Goal: Book appointment/travel/reservation

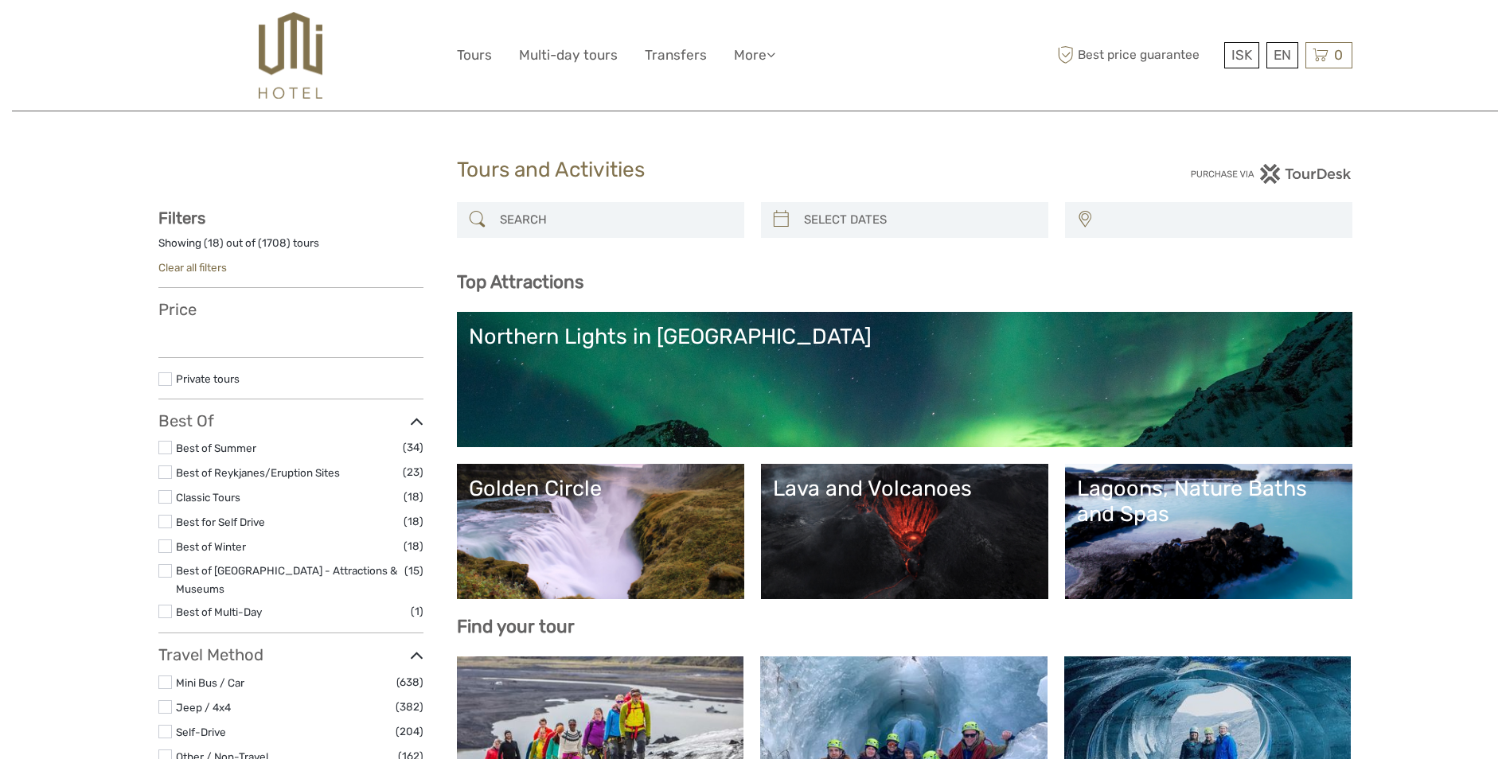
select select
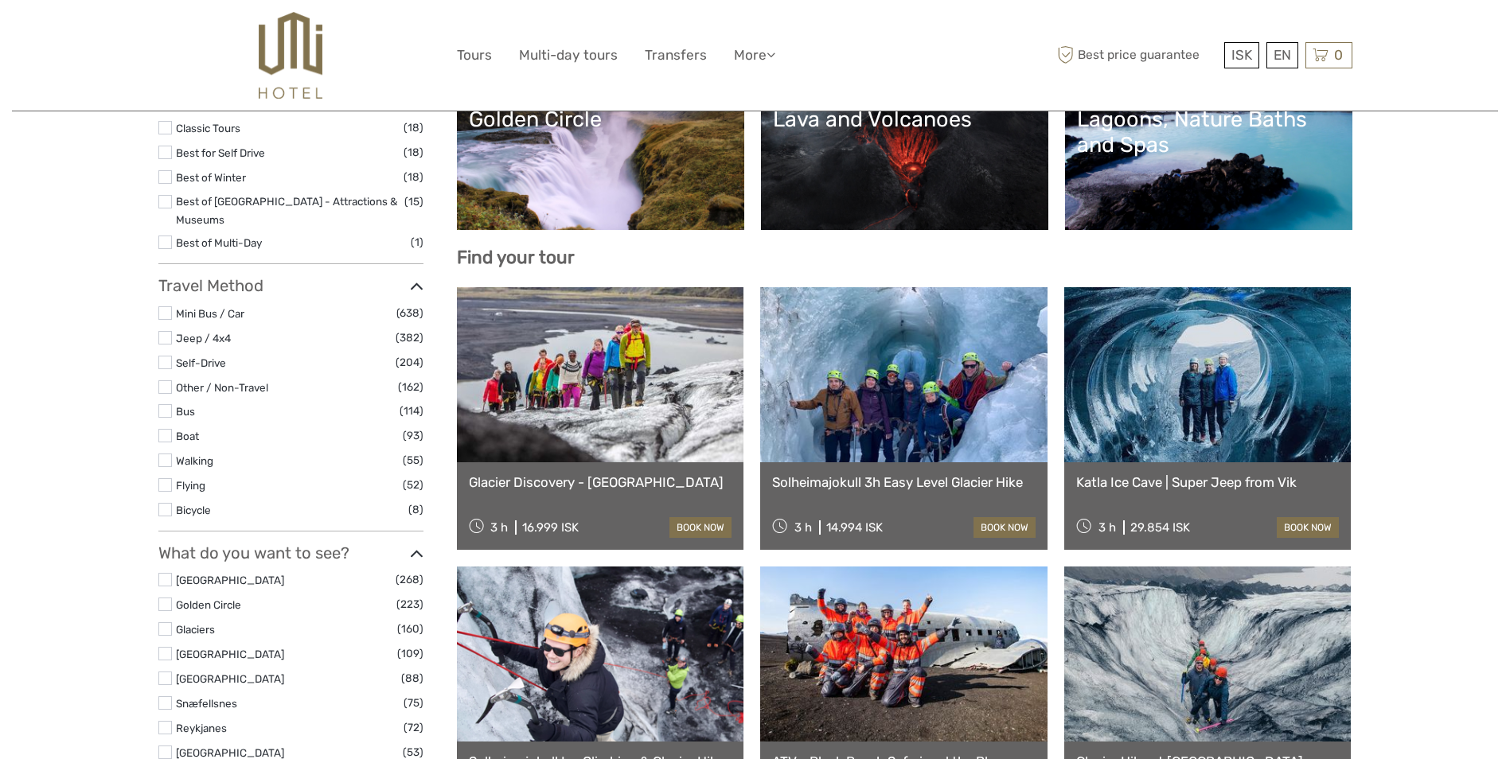
select select
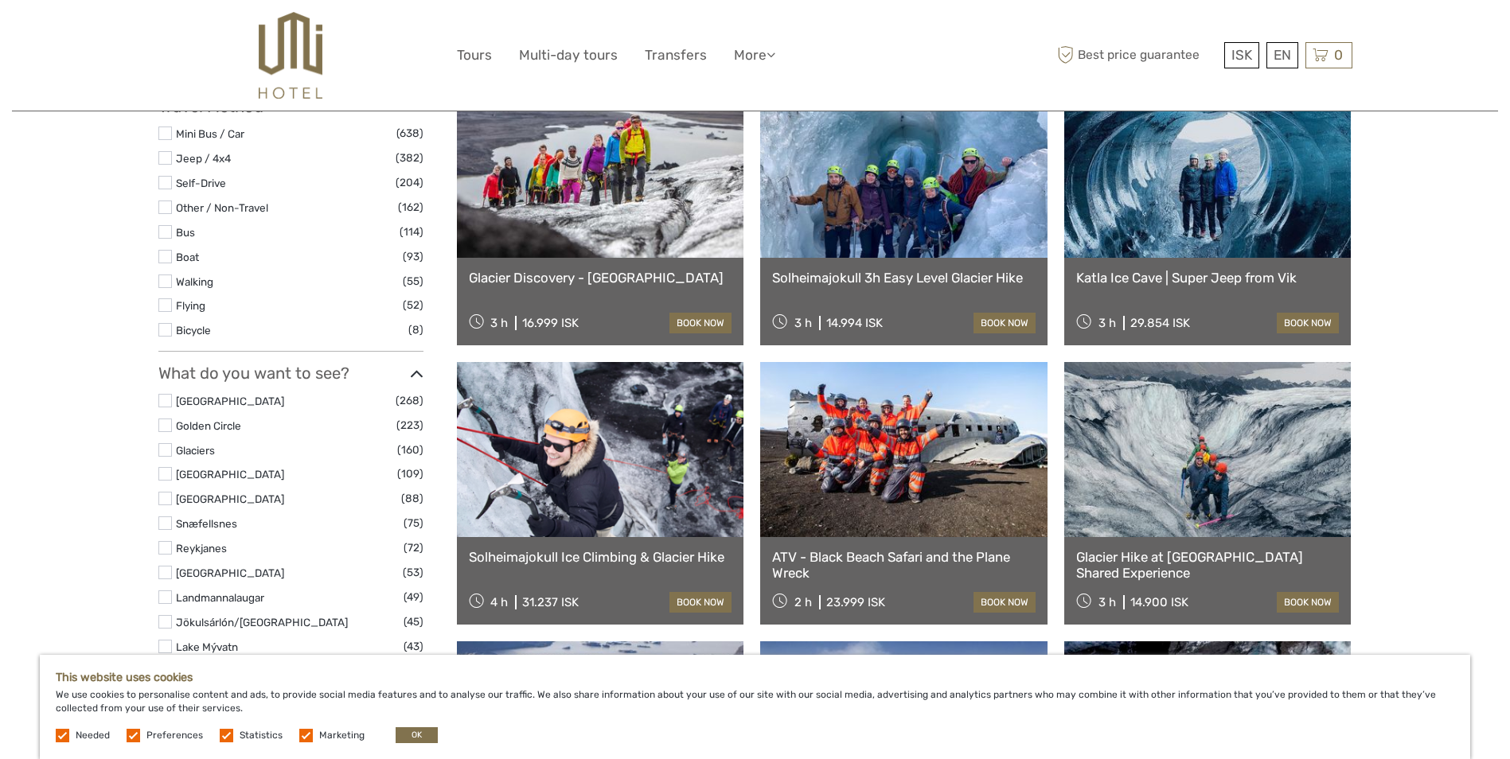
scroll to position [590, 0]
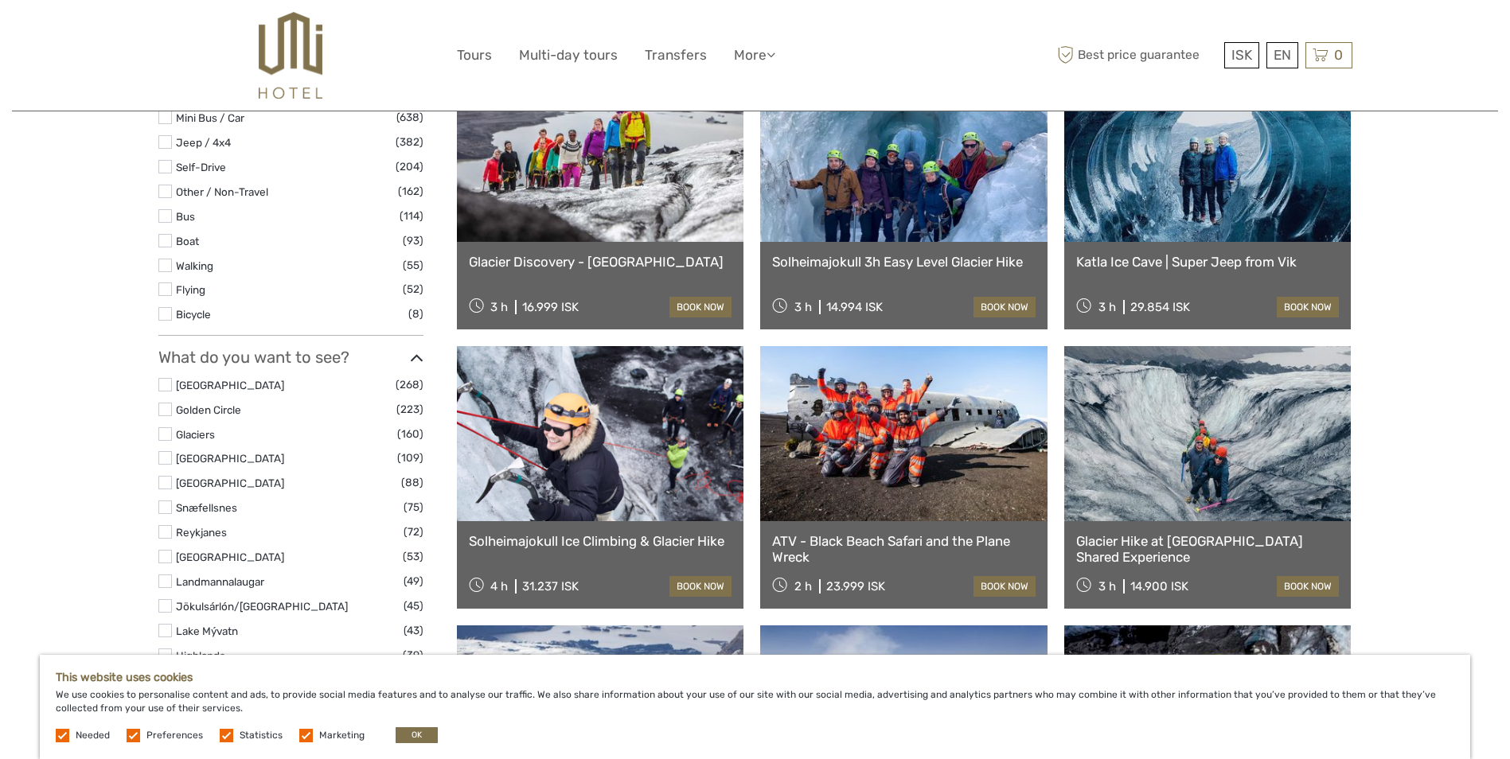
click at [926, 471] on link at bounding box center [903, 433] width 287 height 175
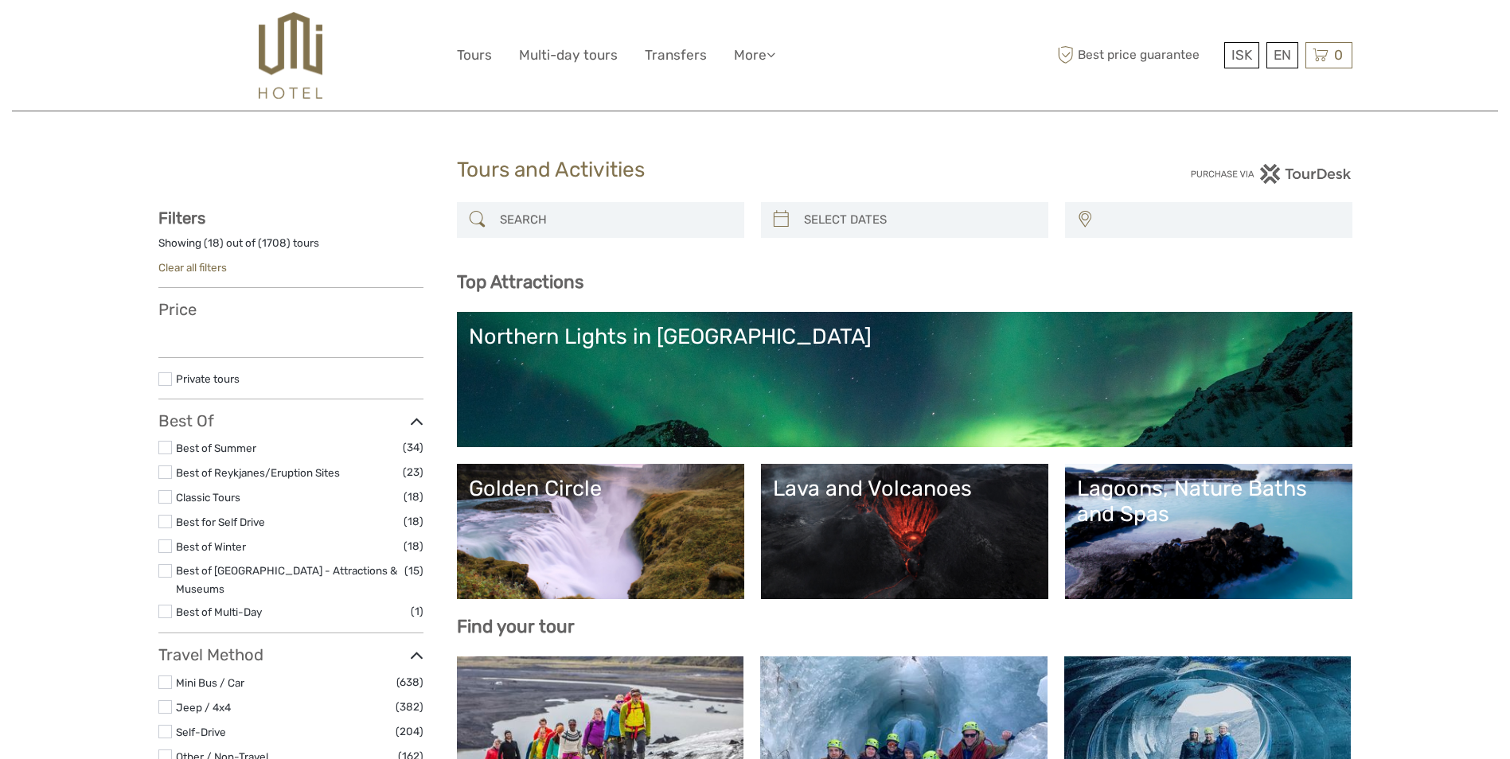
select select
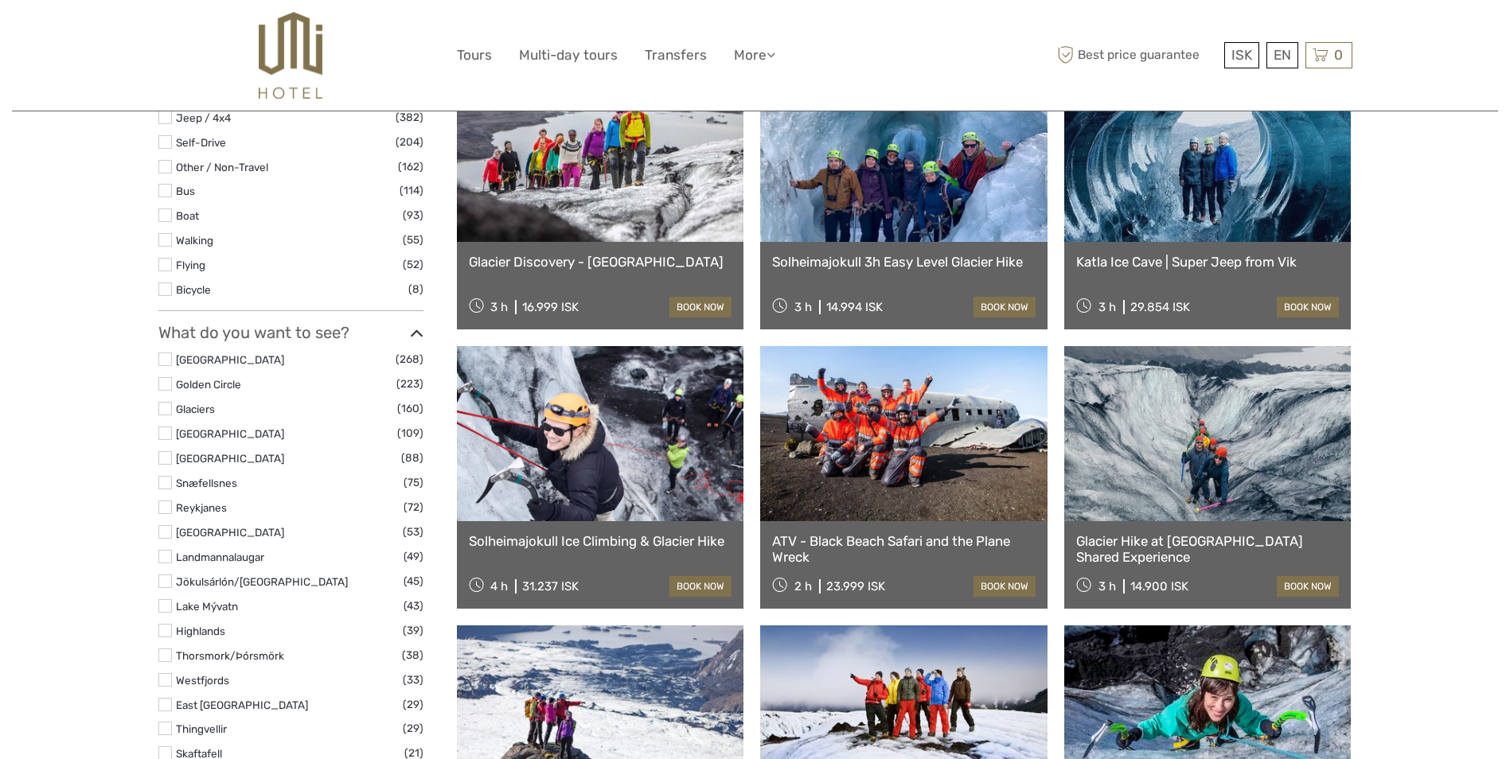
select select
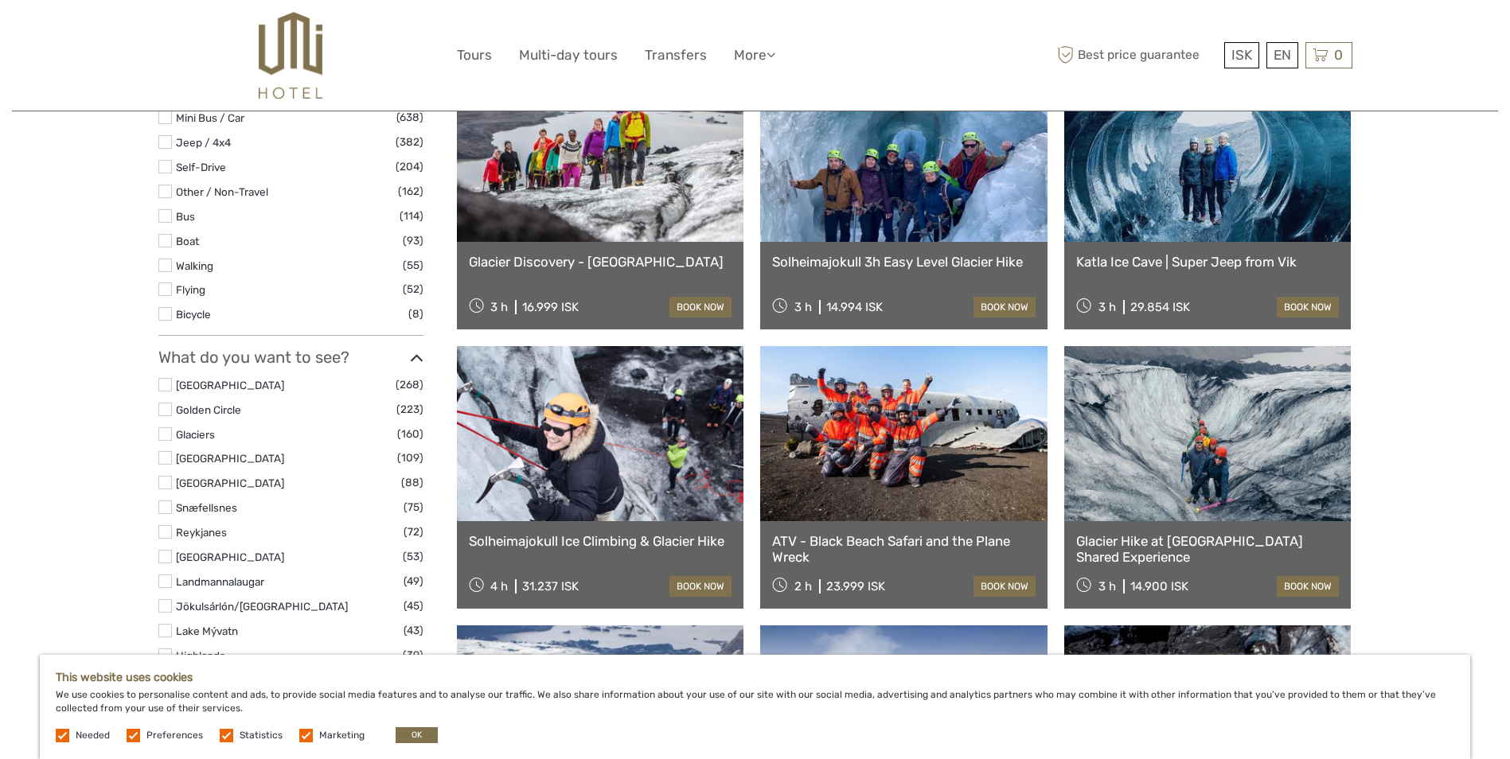
scroll to position [0, 0]
click at [909, 447] on link at bounding box center [903, 433] width 287 height 175
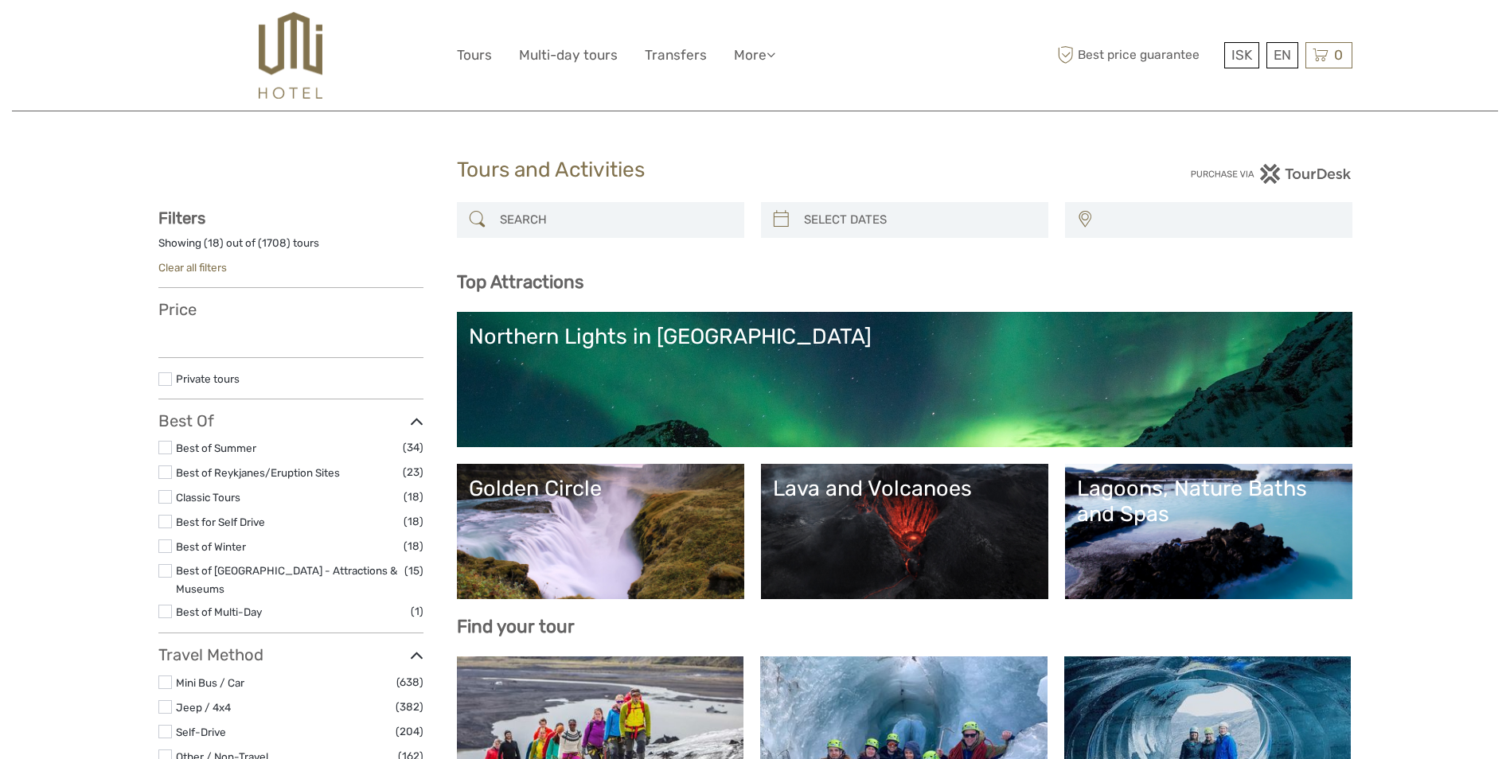
select select
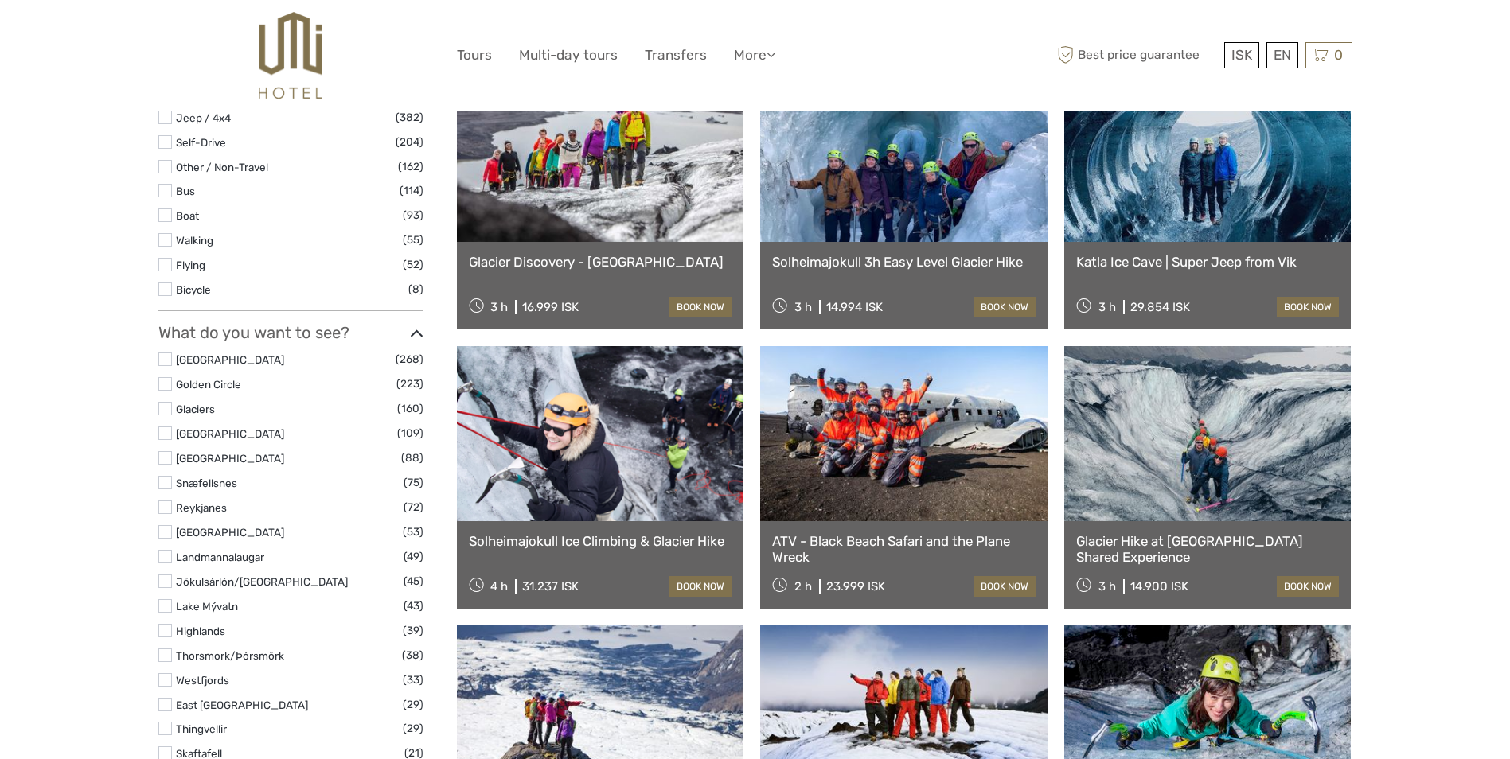
select select
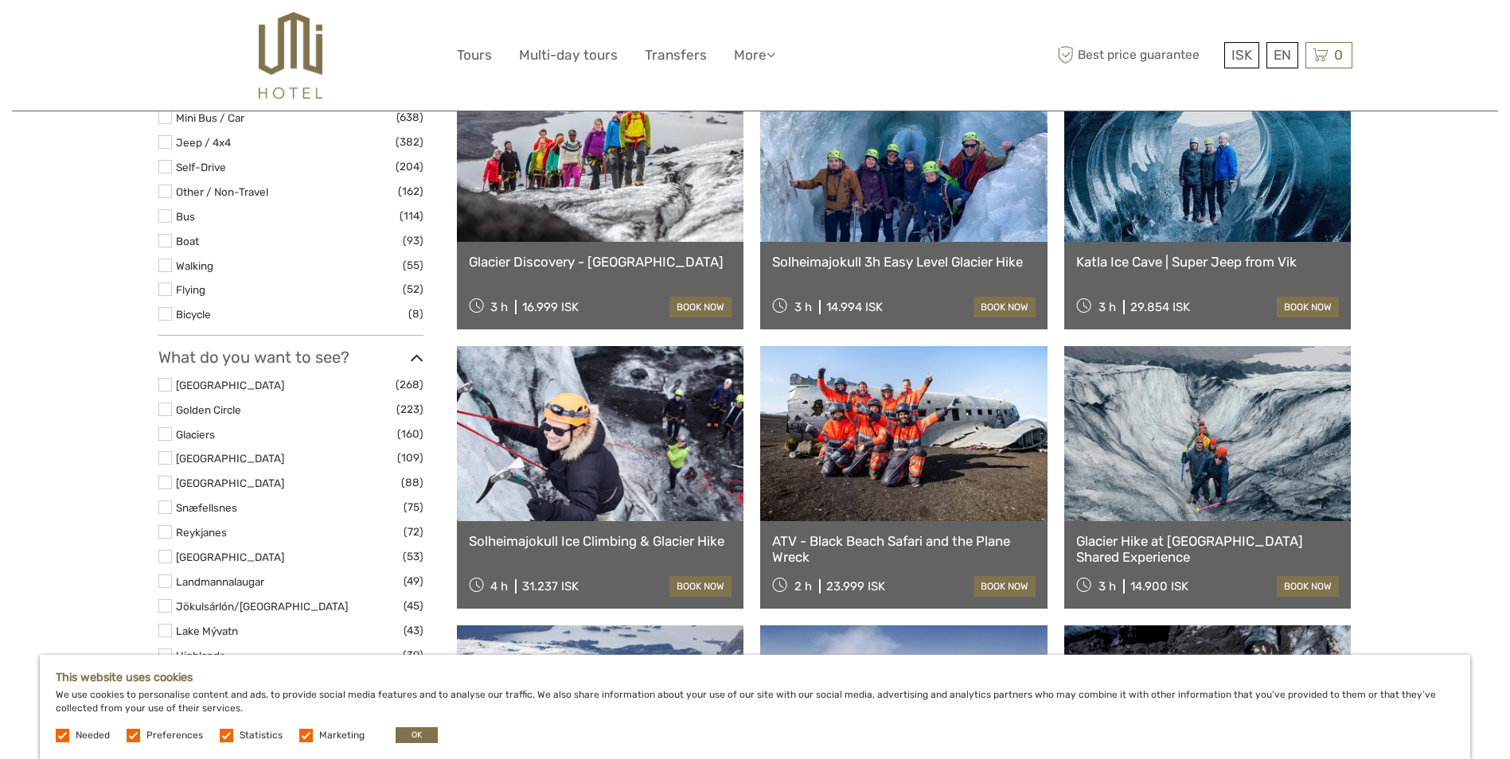
click at [299, 25] on img at bounding box center [290, 55] width 63 height 87
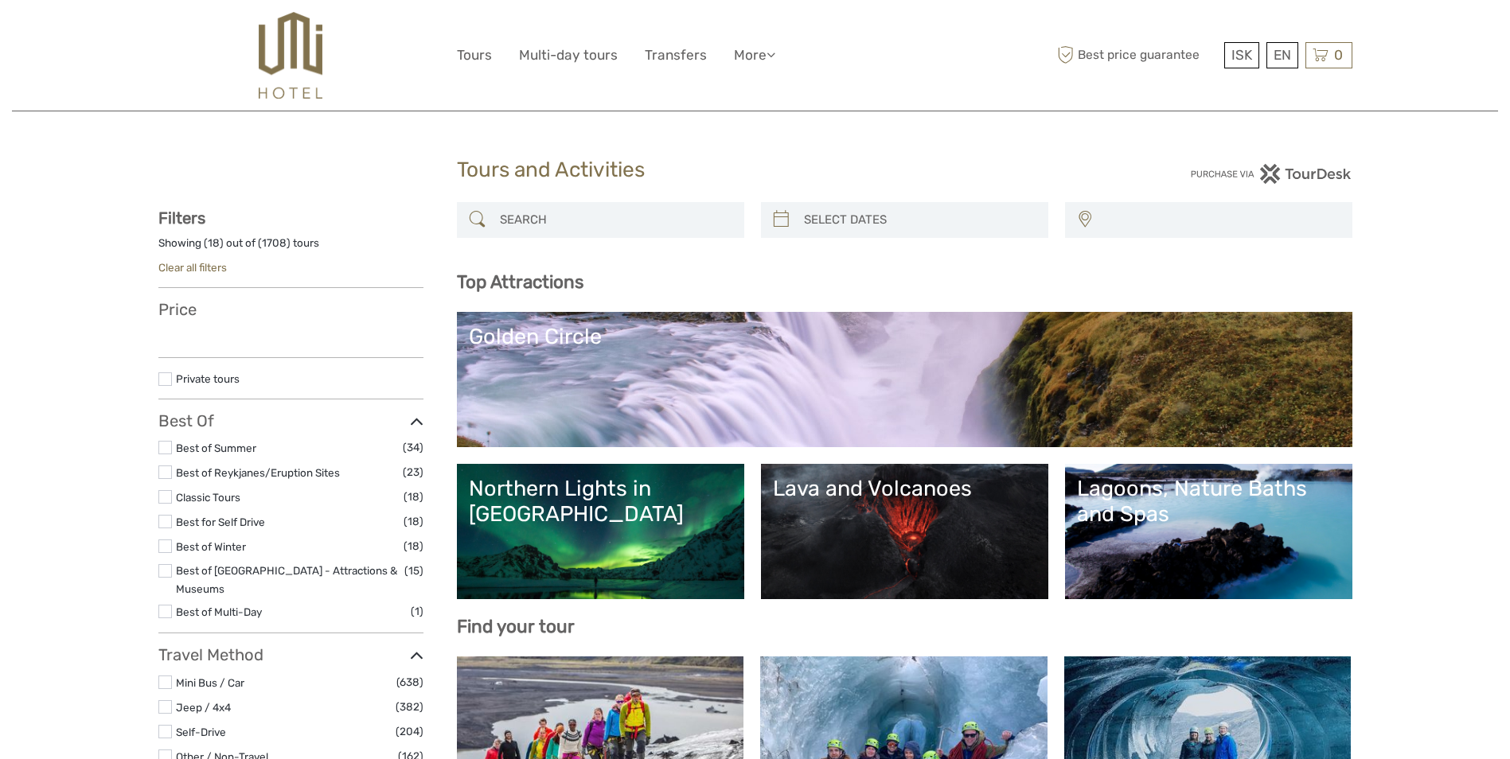
select select
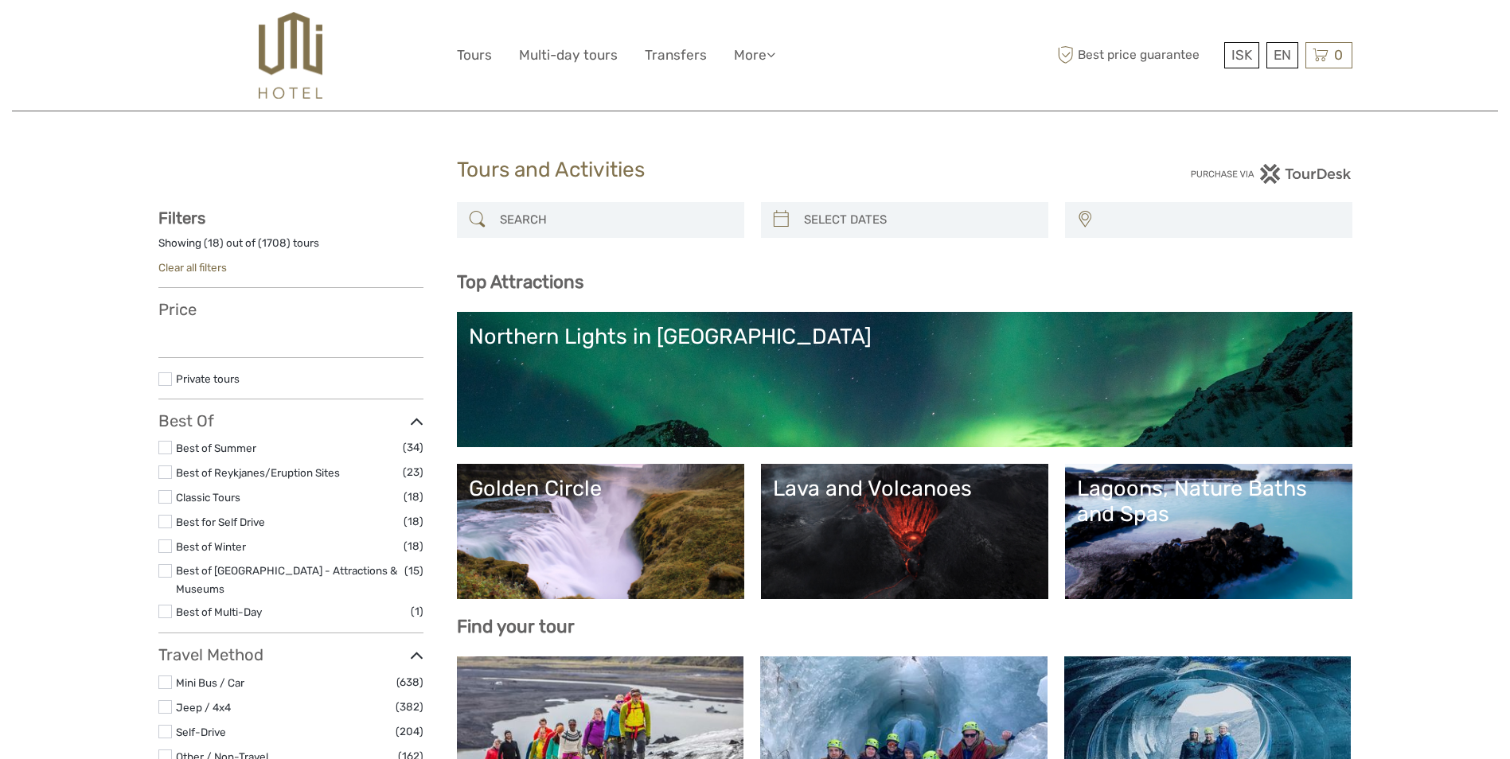
select select
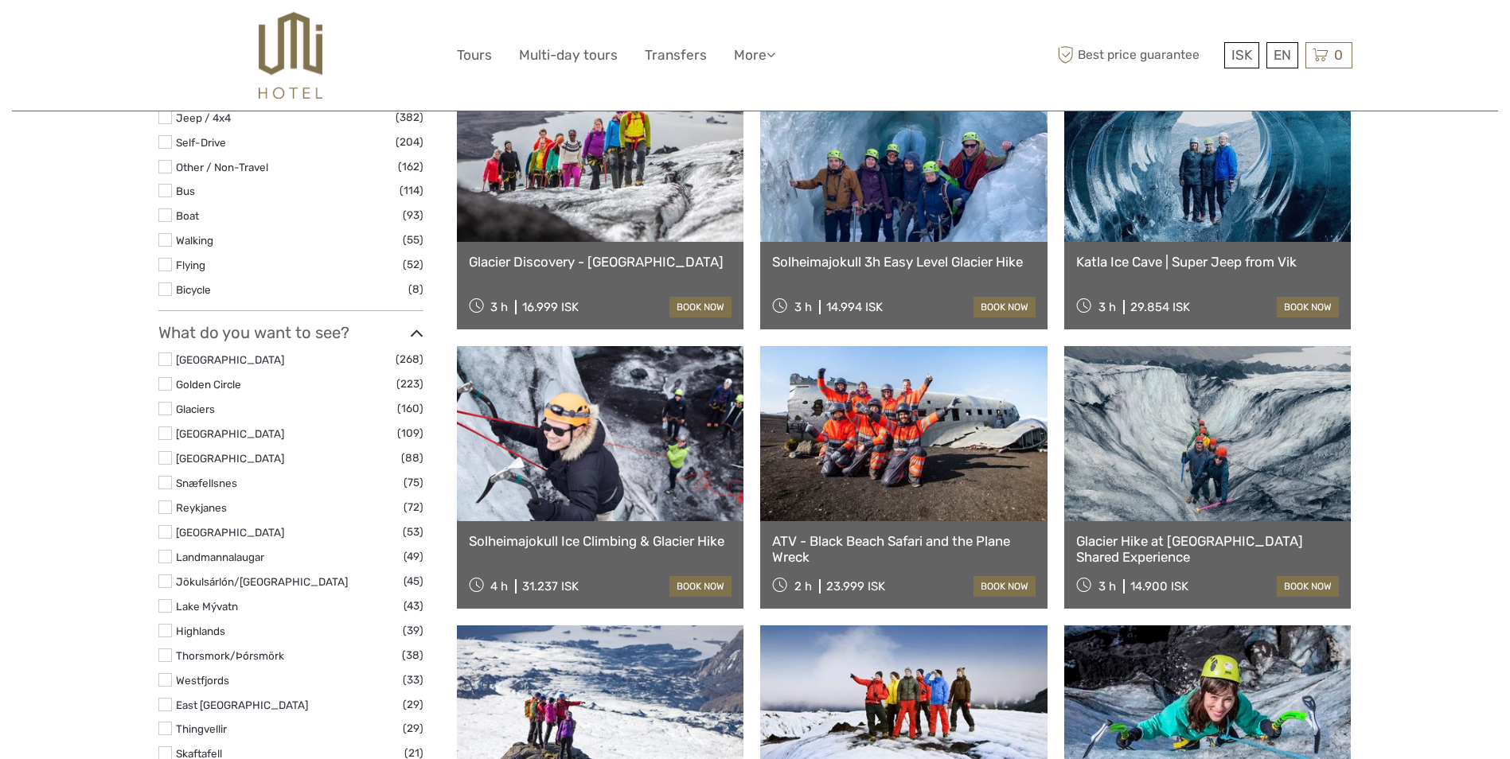
select select
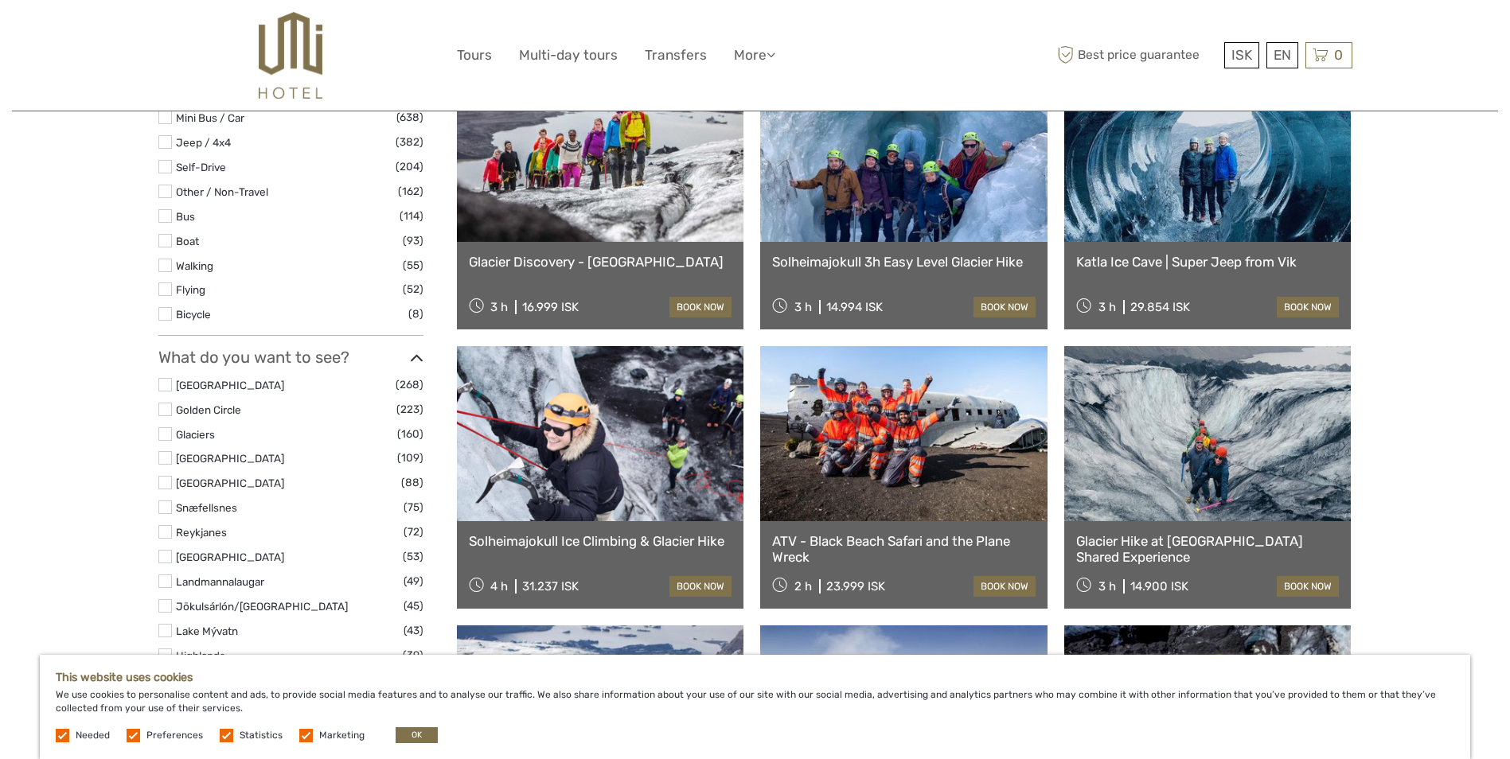
scroll to position [0, 0]
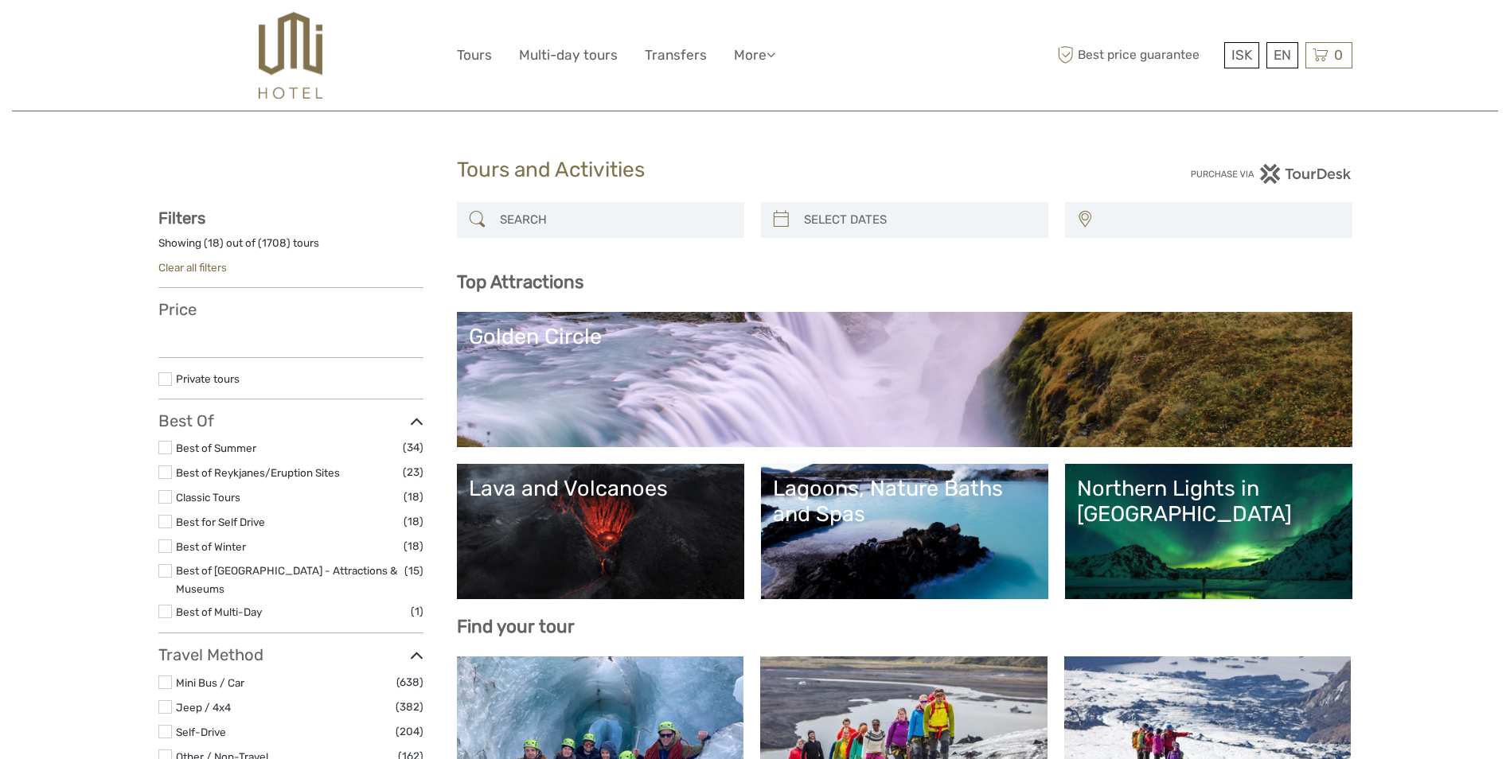
select select
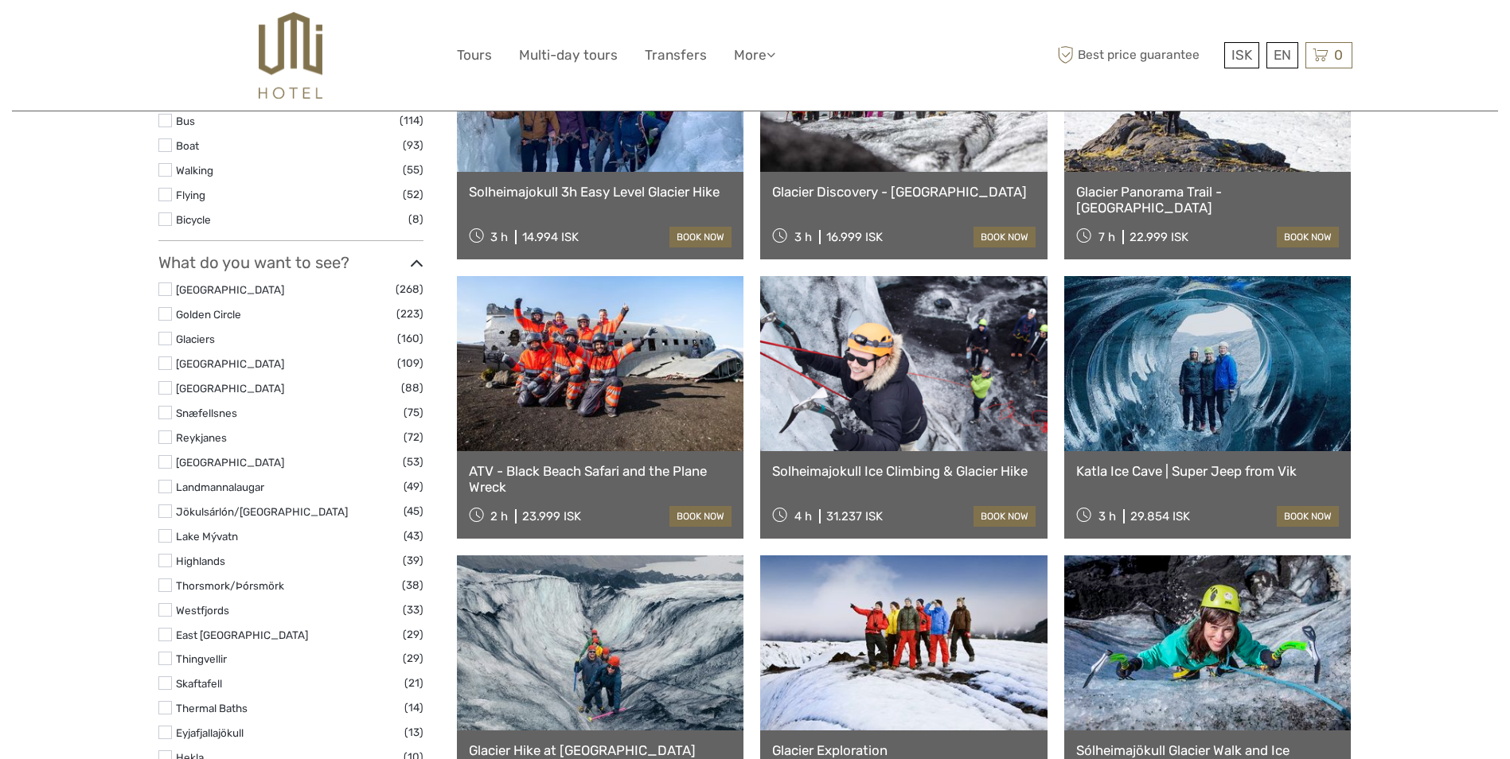
select select
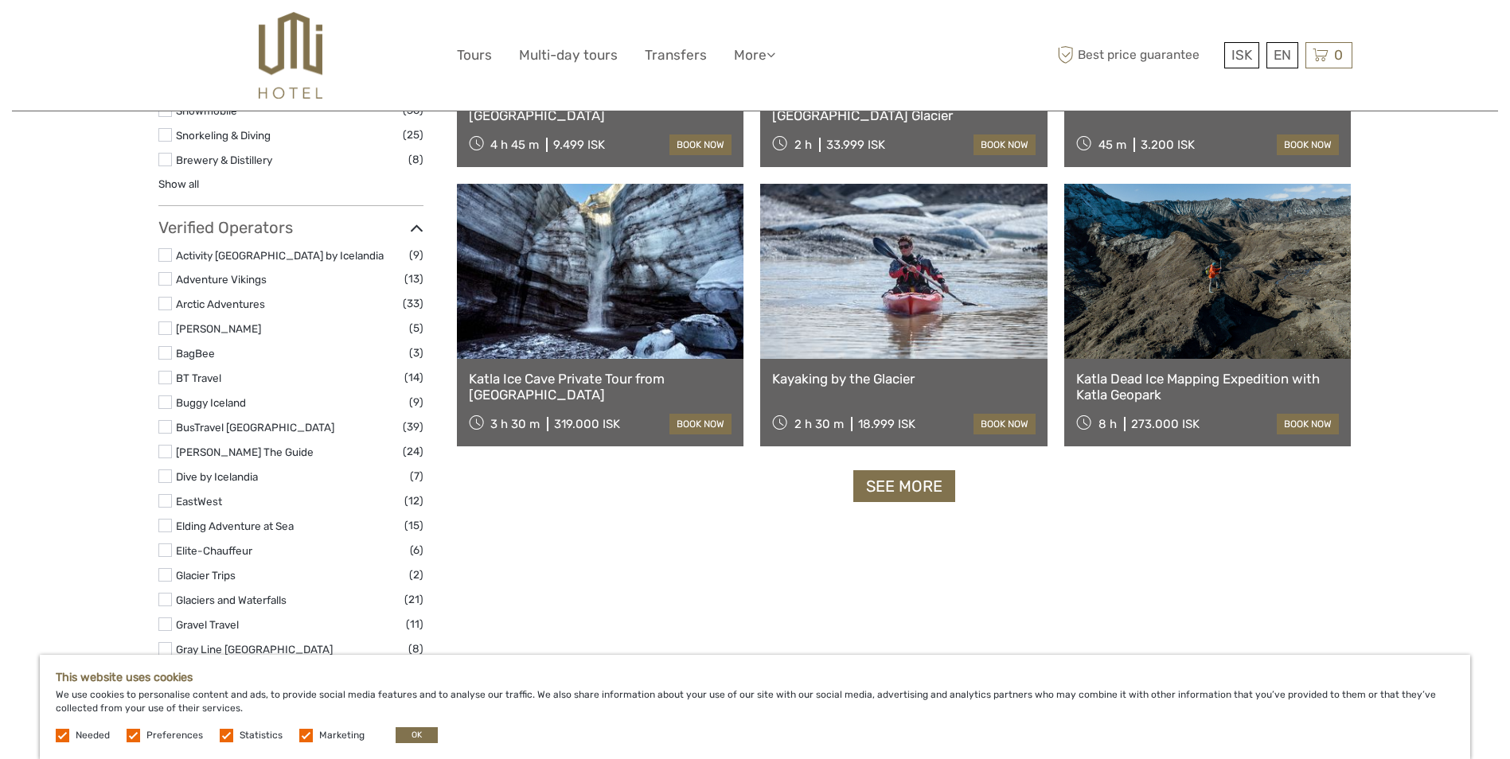
scroll to position [1878, 0]
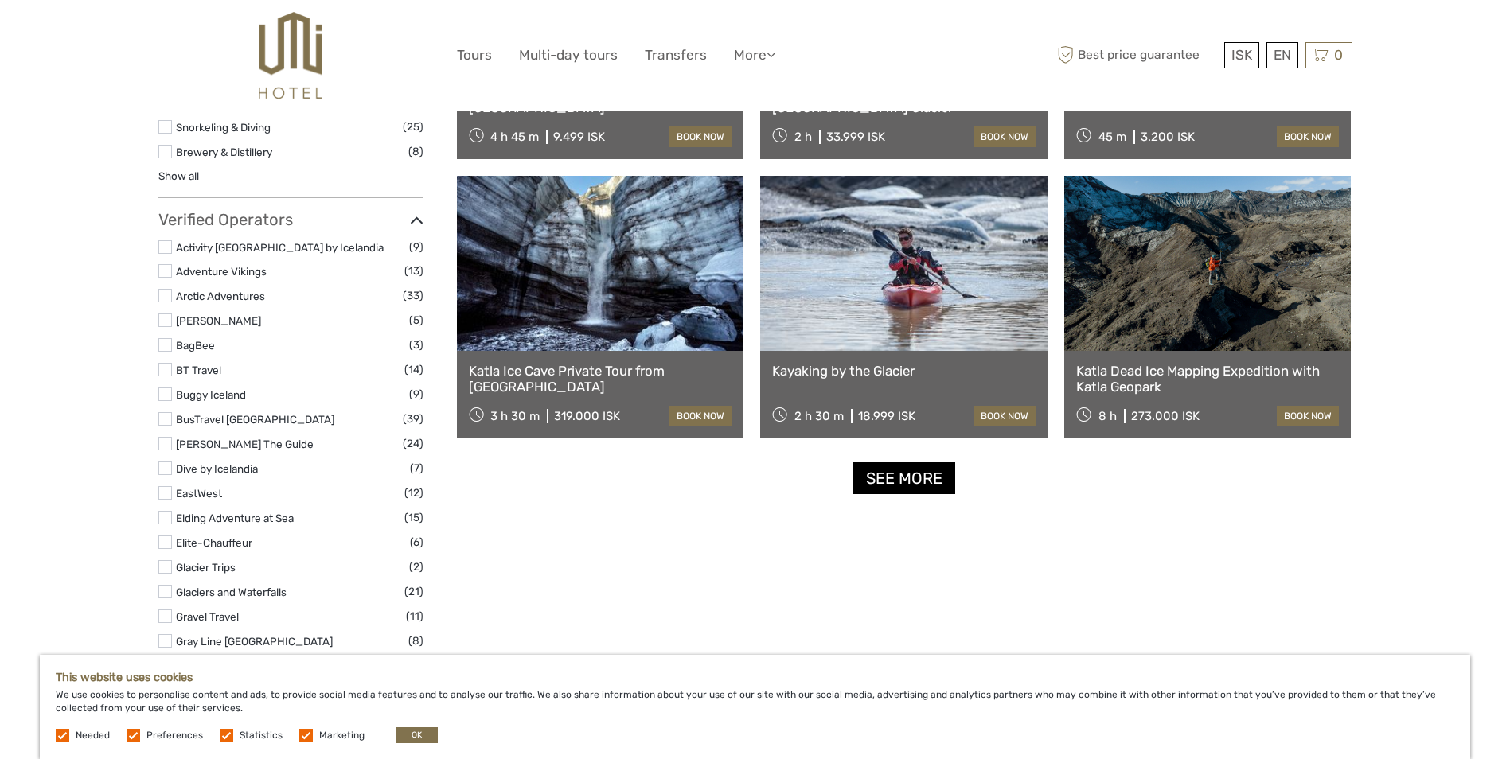
click at [911, 474] on link "See more" at bounding box center [904, 479] width 102 height 33
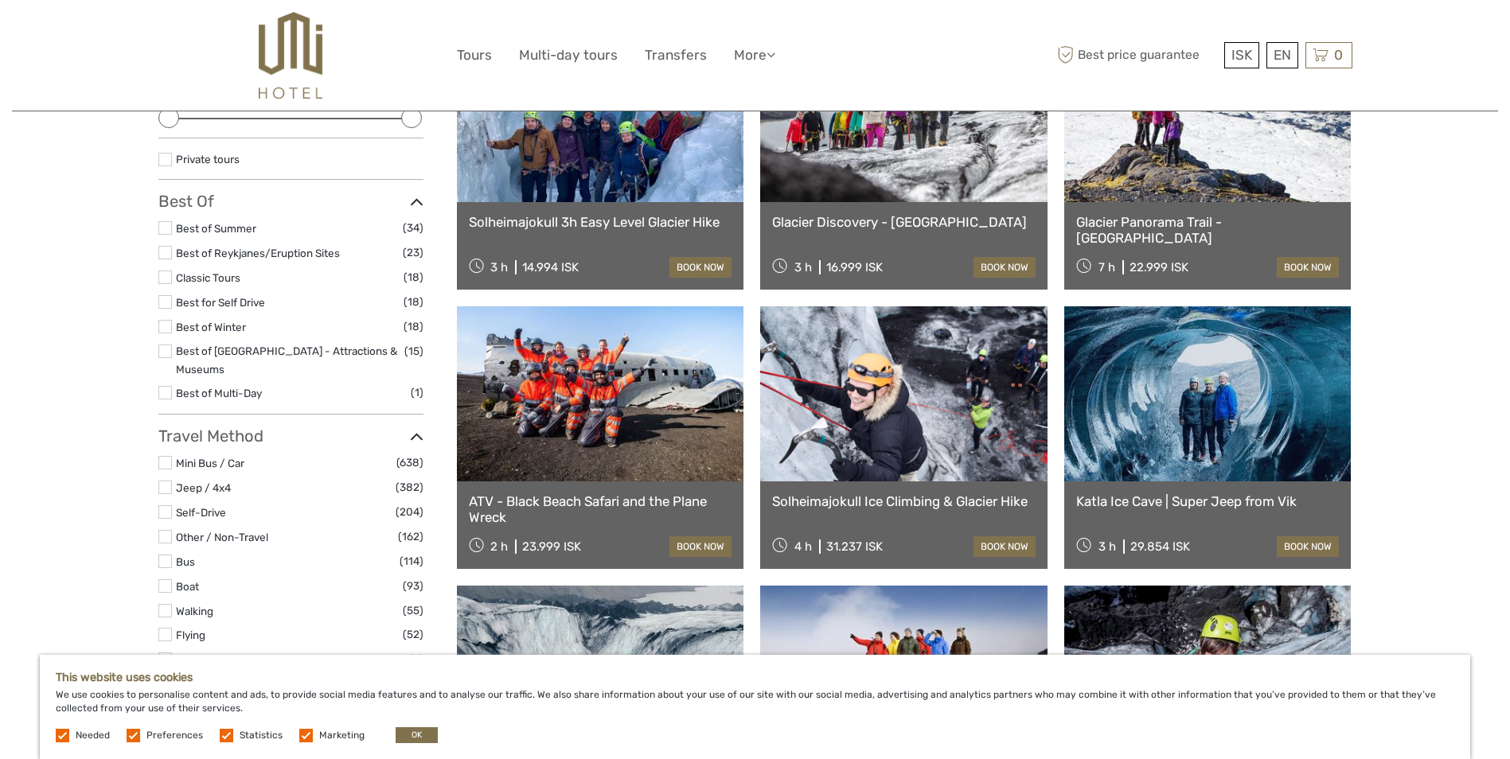
scroll to position [249, 0]
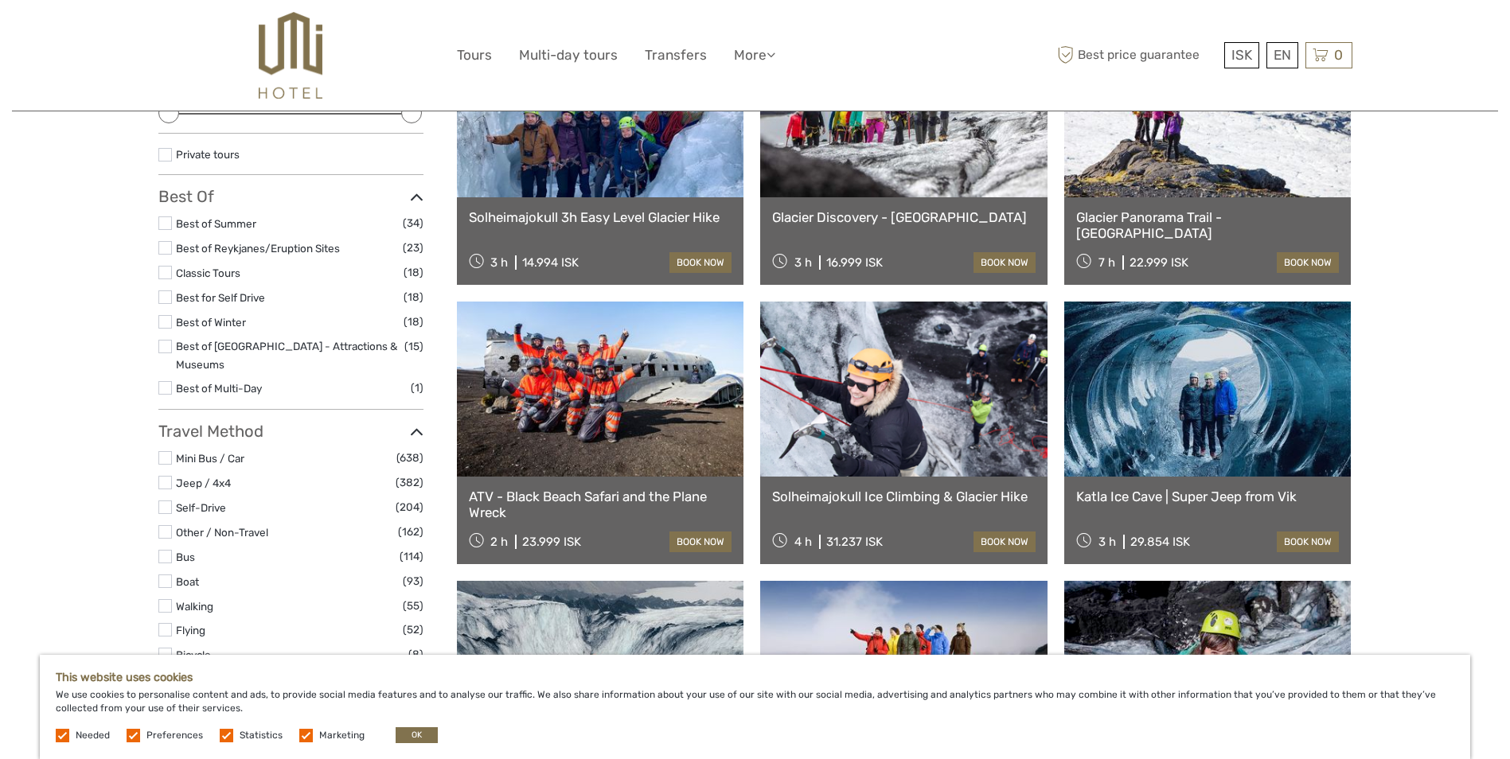
click at [596, 361] on link at bounding box center [600, 389] width 287 height 175
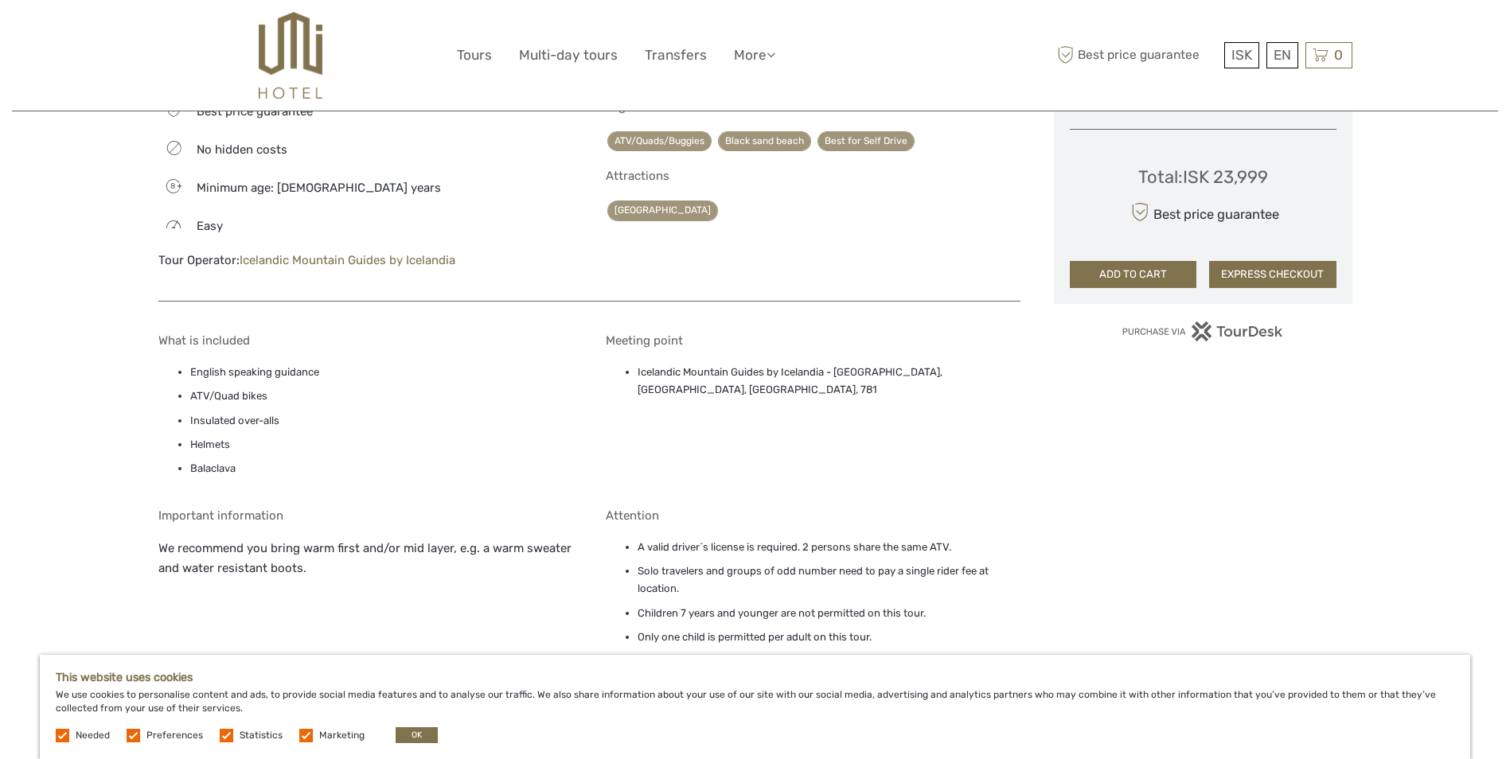
scroll to position [1073, 0]
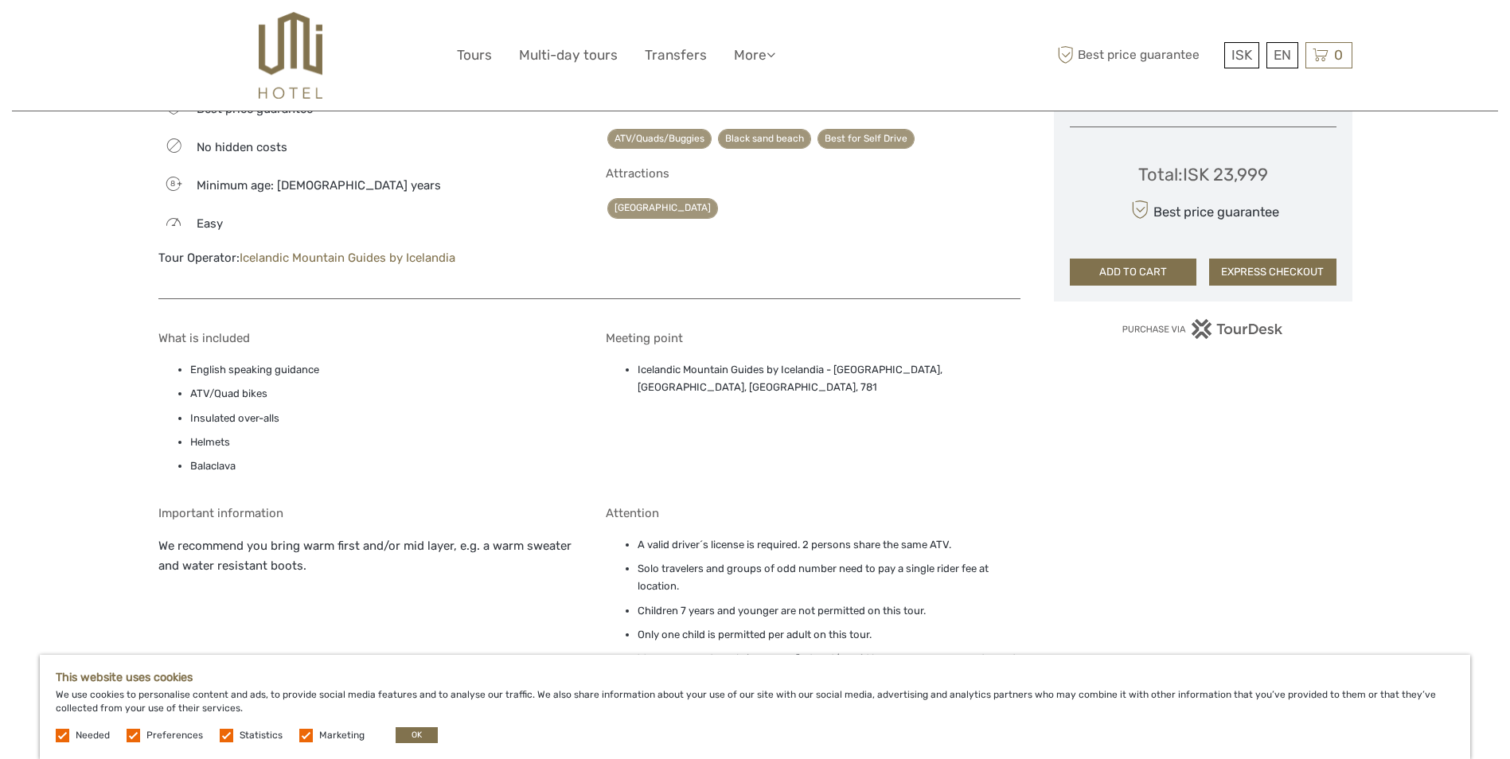
click at [941, 361] on li "Icelandic Mountain Guides by Icelandia - [GEOGRAPHIC_DATA], [GEOGRAPHIC_DATA], …" at bounding box center [829, 379] width 383 height 36
drag, startPoint x: 958, startPoint y: 349, endPoint x: 831, endPoint y: 352, distance: 126.6
click at [831, 361] on li "Icelandic Mountain Guides by Icelandia - [GEOGRAPHIC_DATA], [GEOGRAPHIC_DATA], …" at bounding box center [829, 379] width 383 height 36
